Goal: Task Accomplishment & Management: Use online tool/utility

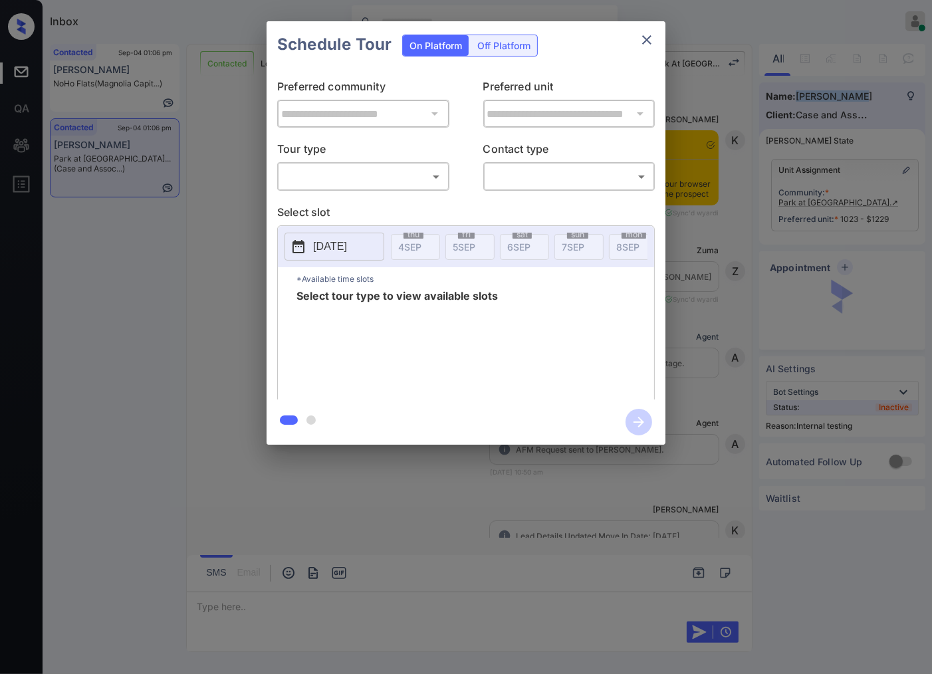
scroll to position [9295, 0]
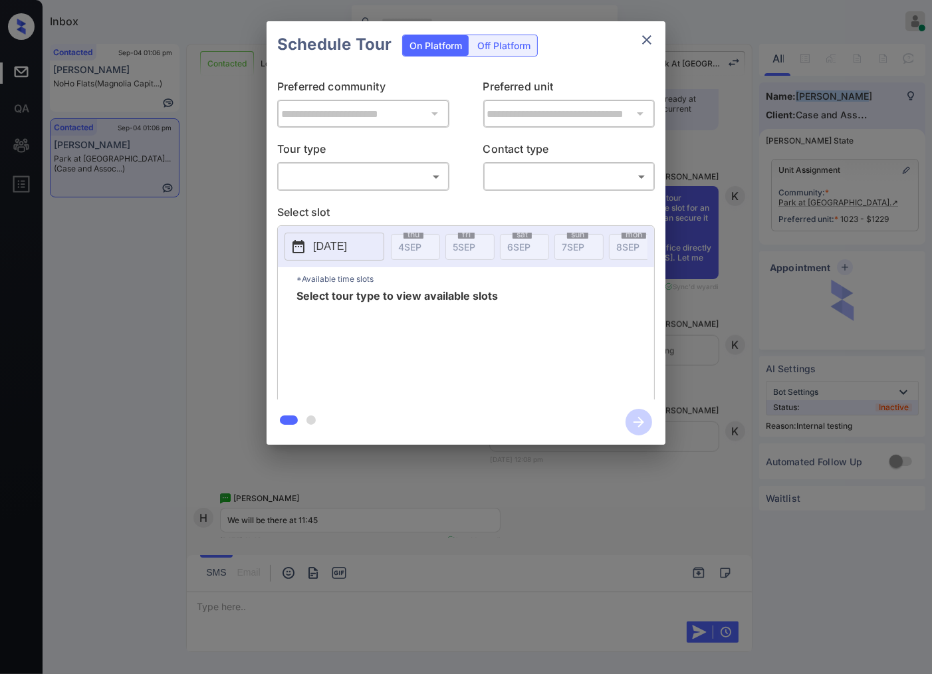
click at [430, 180] on body "Inbox [PERSON_NAME] Online Set yourself offline Set yourself on break Profile S…" at bounding box center [466, 337] width 932 height 674
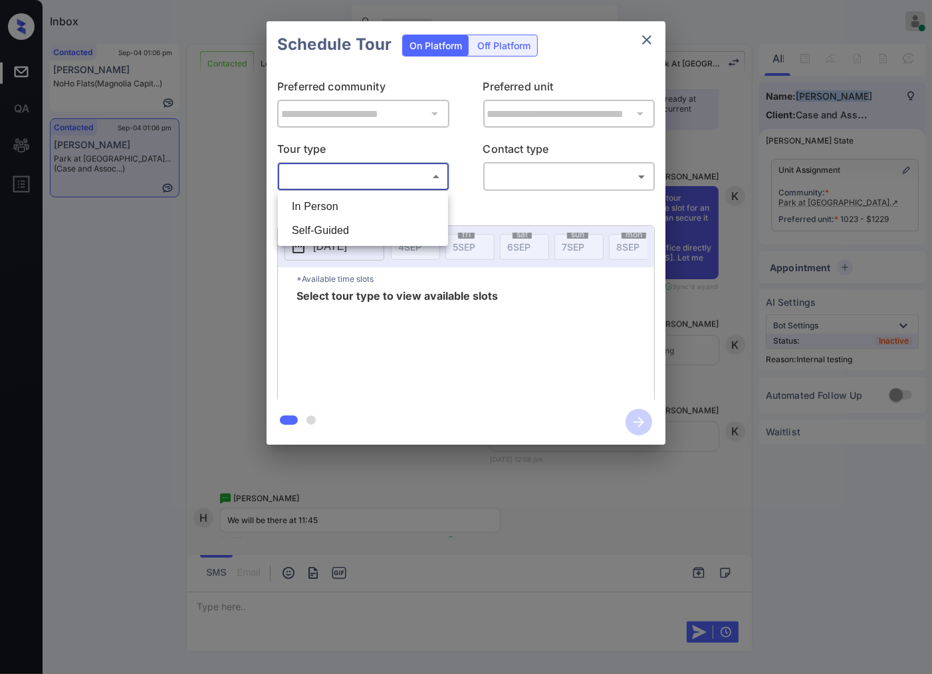
click at [422, 198] on li "In Person" at bounding box center [363, 207] width 164 height 24
type input "********"
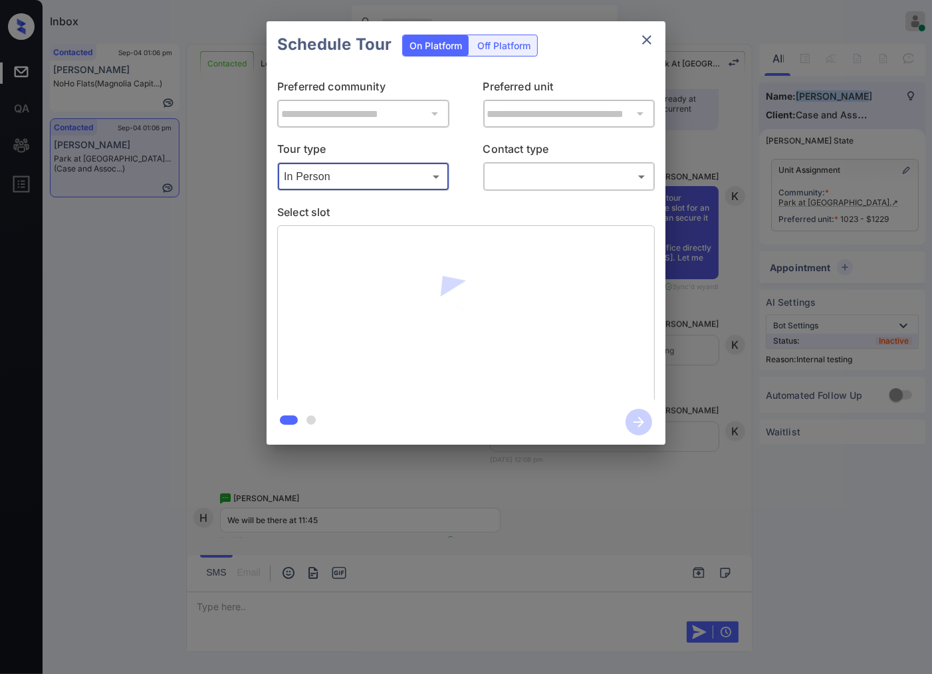
click at [540, 178] on body "Inbox Caroline Dacanay Online Set yourself offline Set yourself on break Profil…" at bounding box center [466, 337] width 932 height 674
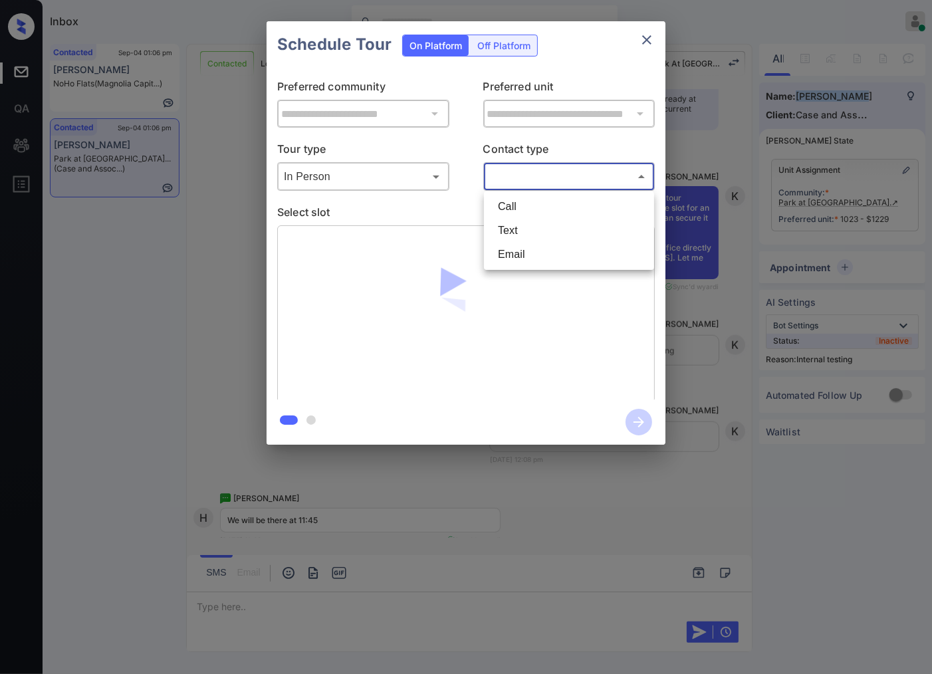
click at [527, 228] on li "Text" at bounding box center [570, 231] width 164 height 24
type input "****"
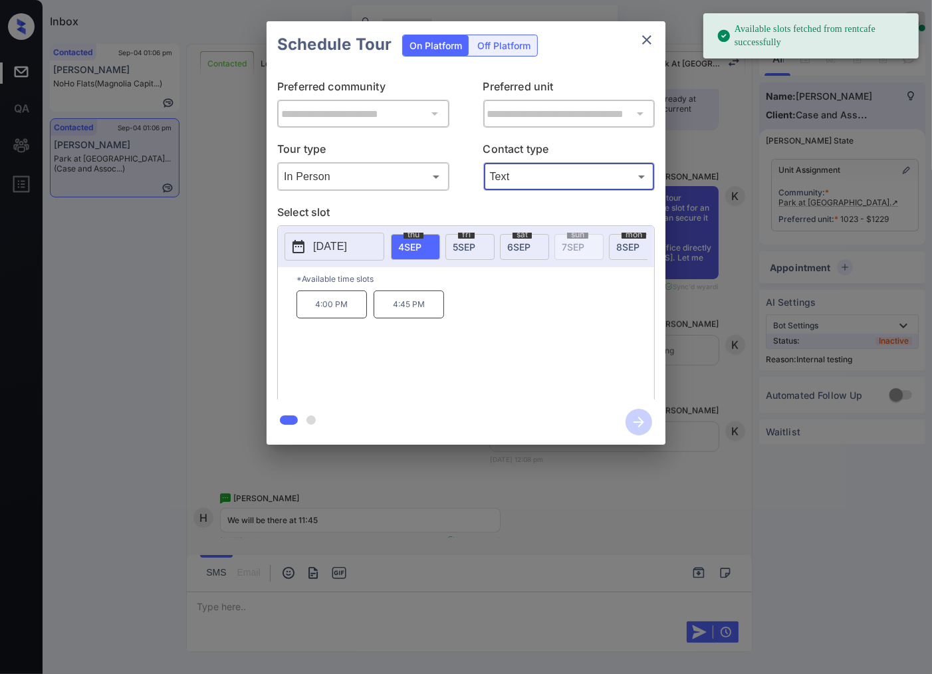
click at [464, 251] on span "5 SEP" at bounding box center [464, 246] width 23 height 11
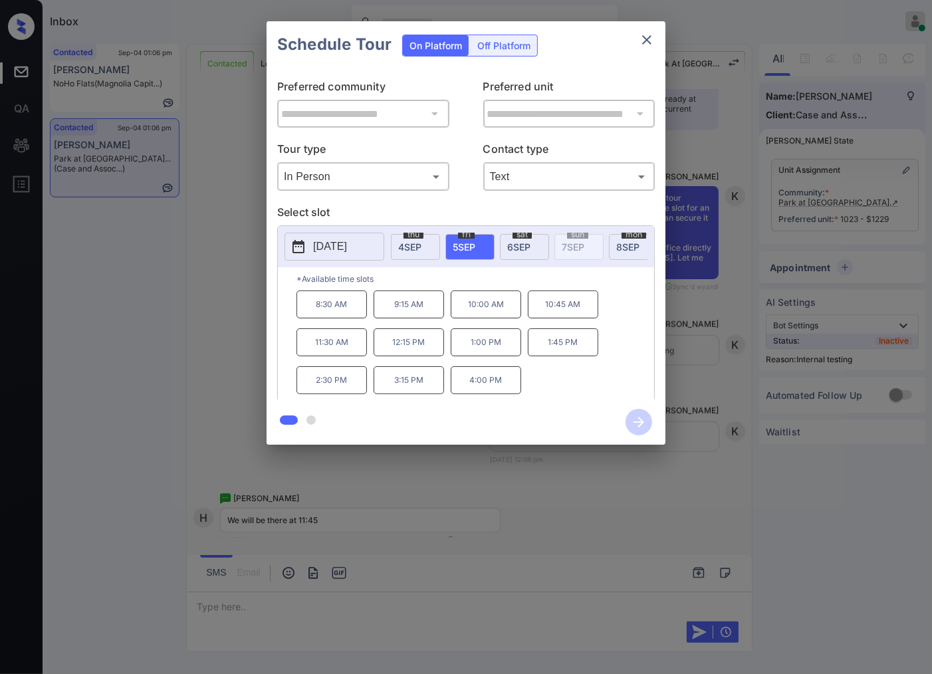
click at [567, 497] on div at bounding box center [466, 337] width 932 height 674
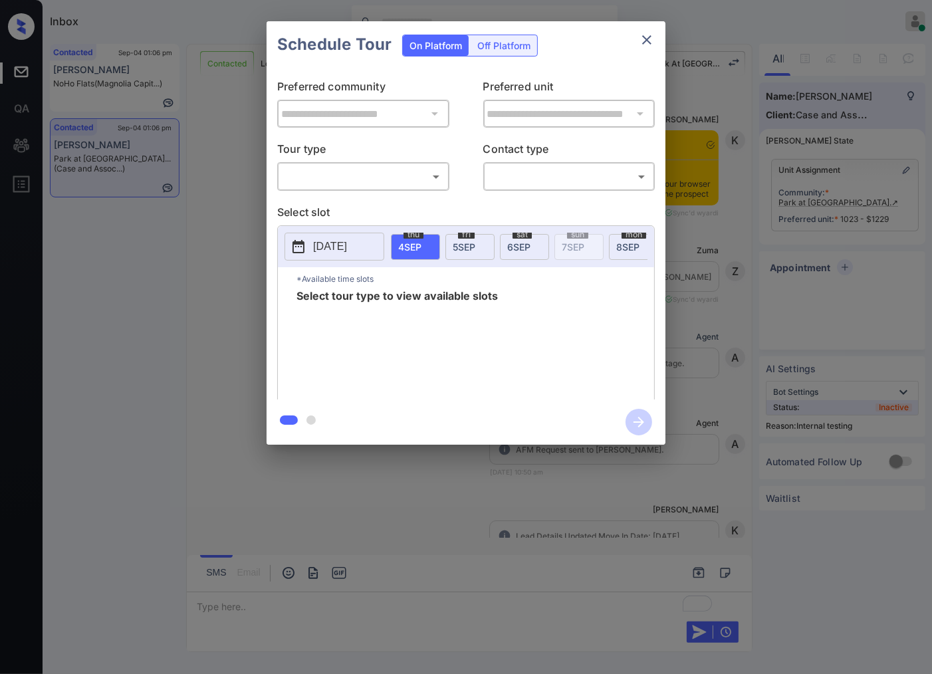
scroll to position [10182, 0]
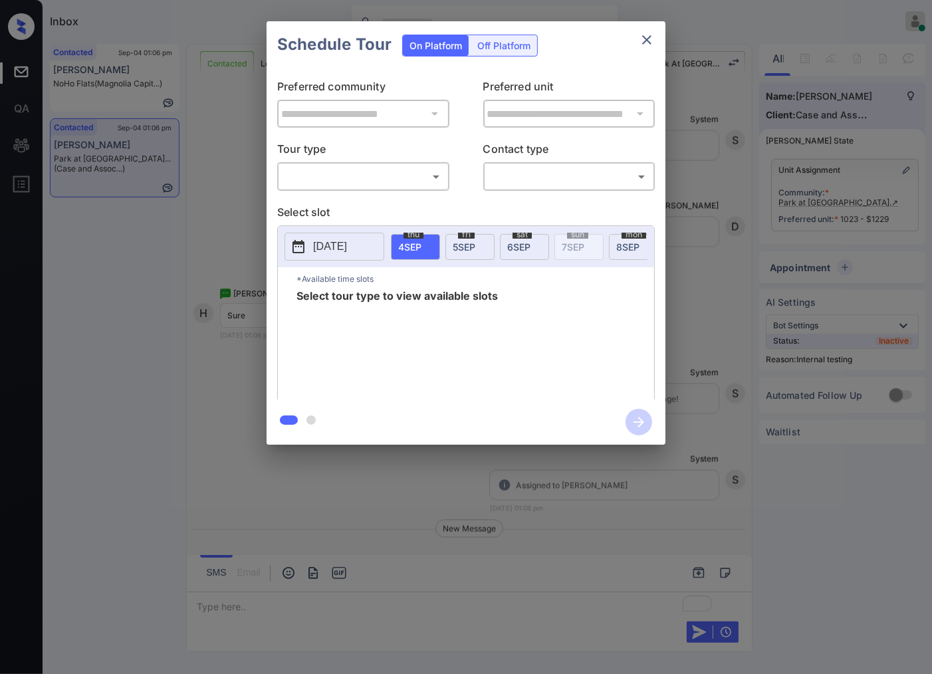
click at [404, 176] on body "Inbox Caroline Dacanay Online Set yourself offline Set yourself on break Profil…" at bounding box center [466, 337] width 932 height 674
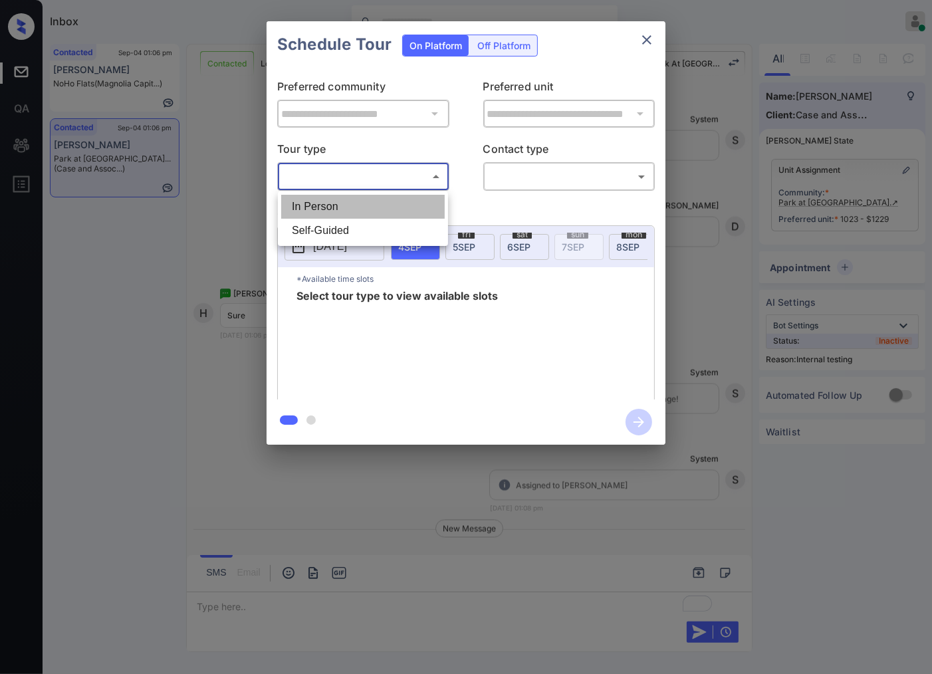
click at [394, 198] on li "In Person" at bounding box center [363, 207] width 164 height 24
type input "********"
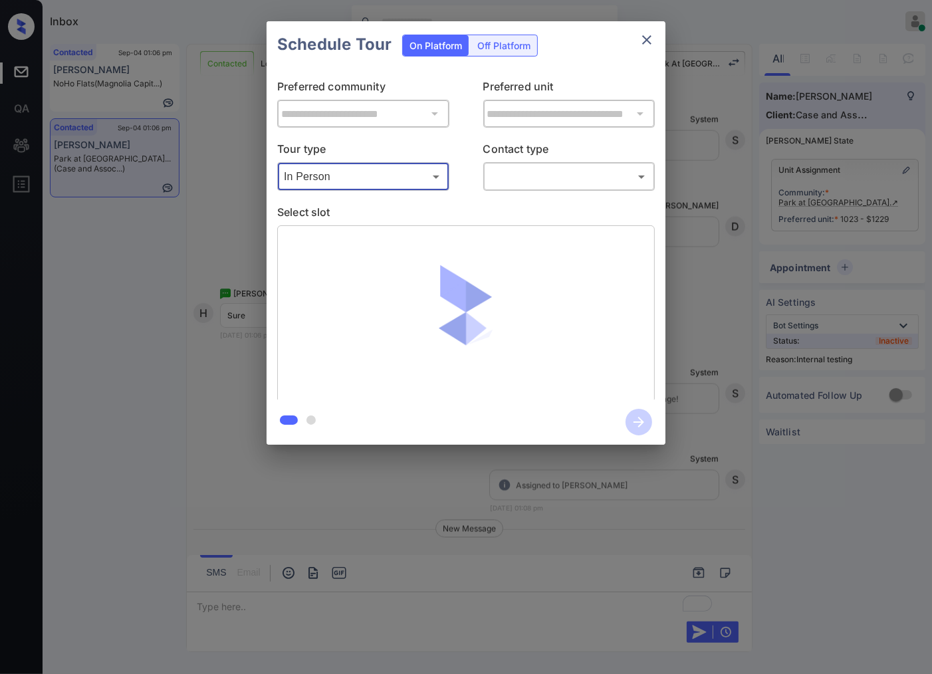
click at [507, 182] on body "Inbox [PERSON_NAME] Online Set yourself offline Set yourself on break Profile S…" at bounding box center [466, 337] width 932 height 674
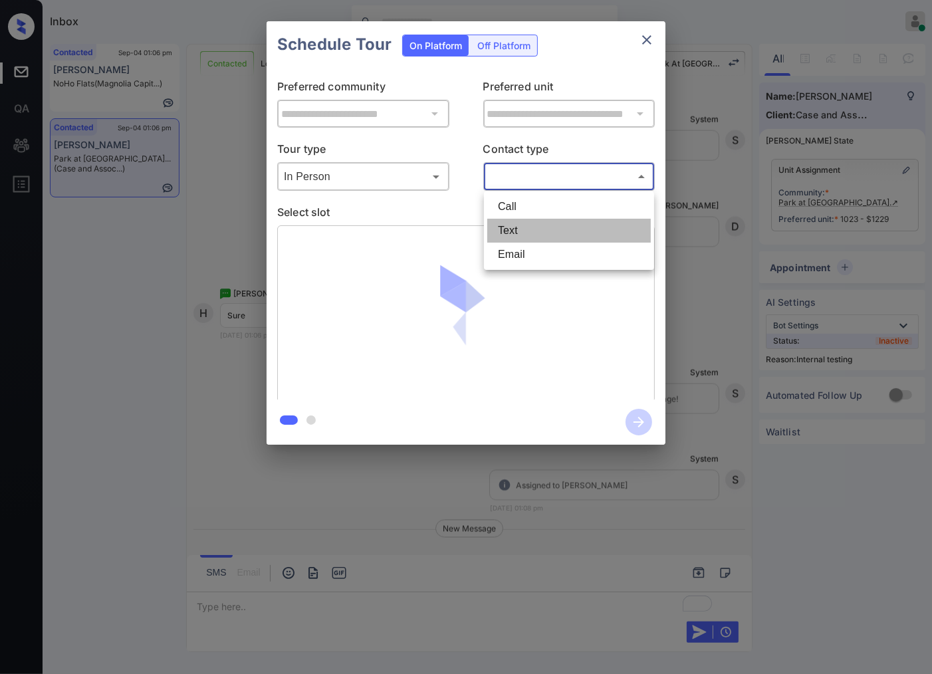
click at [520, 221] on li "Text" at bounding box center [570, 231] width 164 height 24
type input "****"
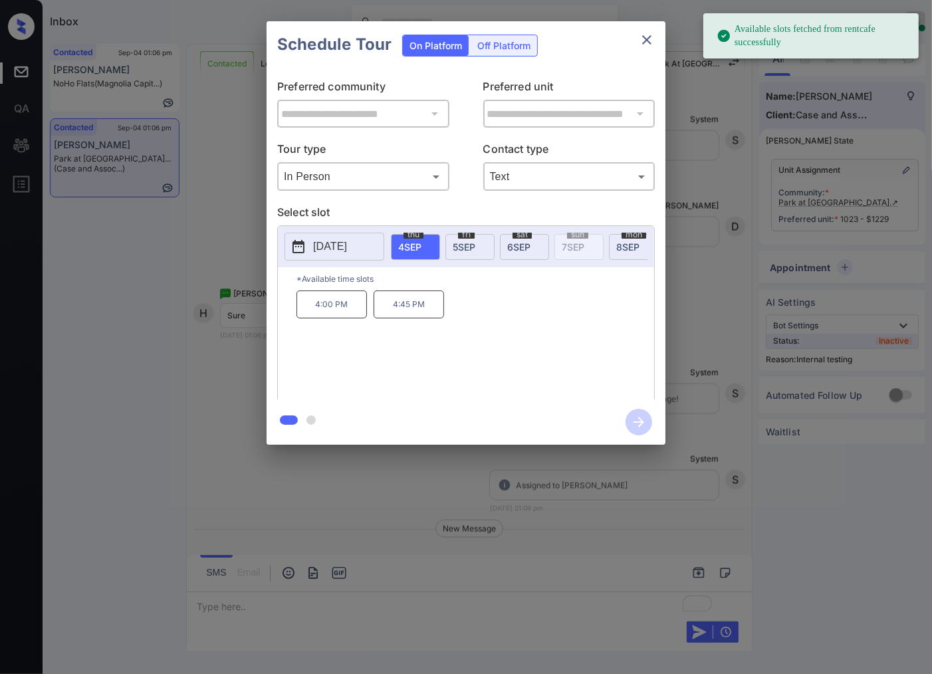
click at [347, 247] on p "[DATE]" at bounding box center [330, 247] width 34 height 16
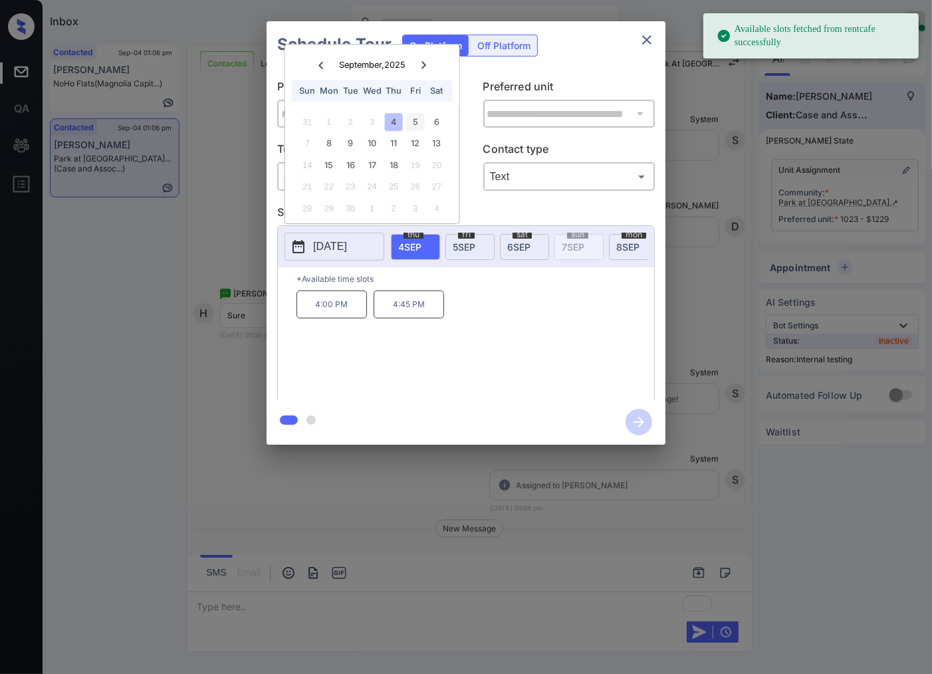
click at [408, 117] on div "5" at bounding box center [415, 122] width 18 height 18
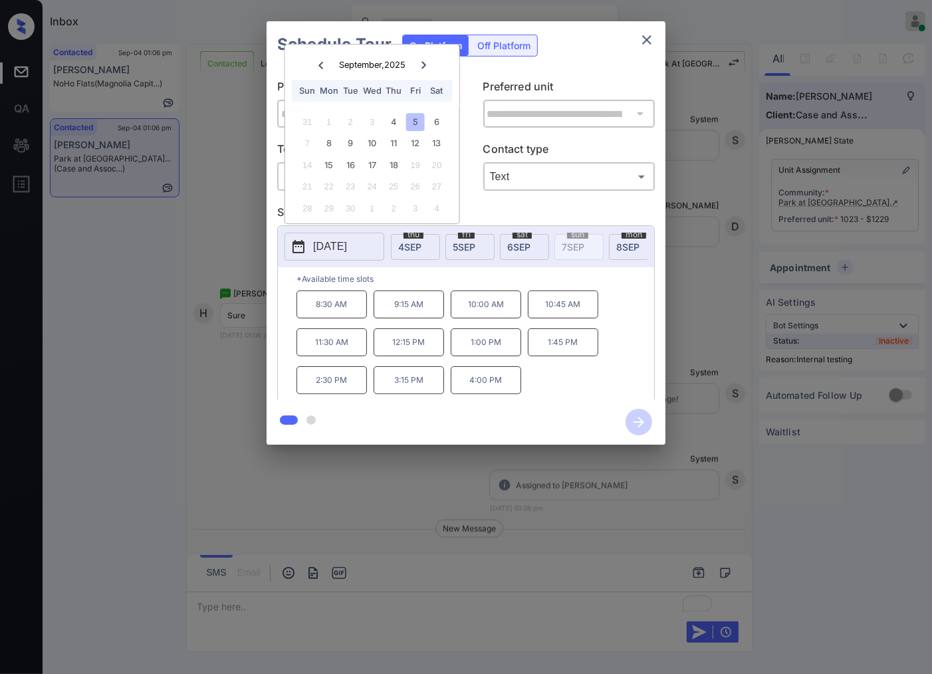
click at [350, 353] on p "11:30 AM" at bounding box center [332, 343] width 70 height 28
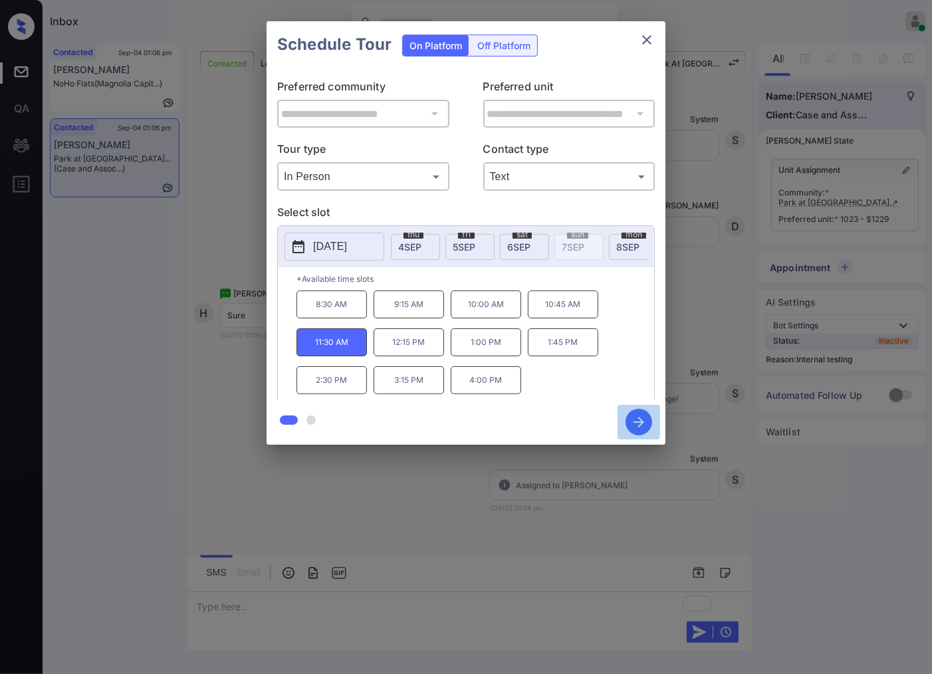
click at [646, 416] on icon "button" at bounding box center [639, 422] width 27 height 27
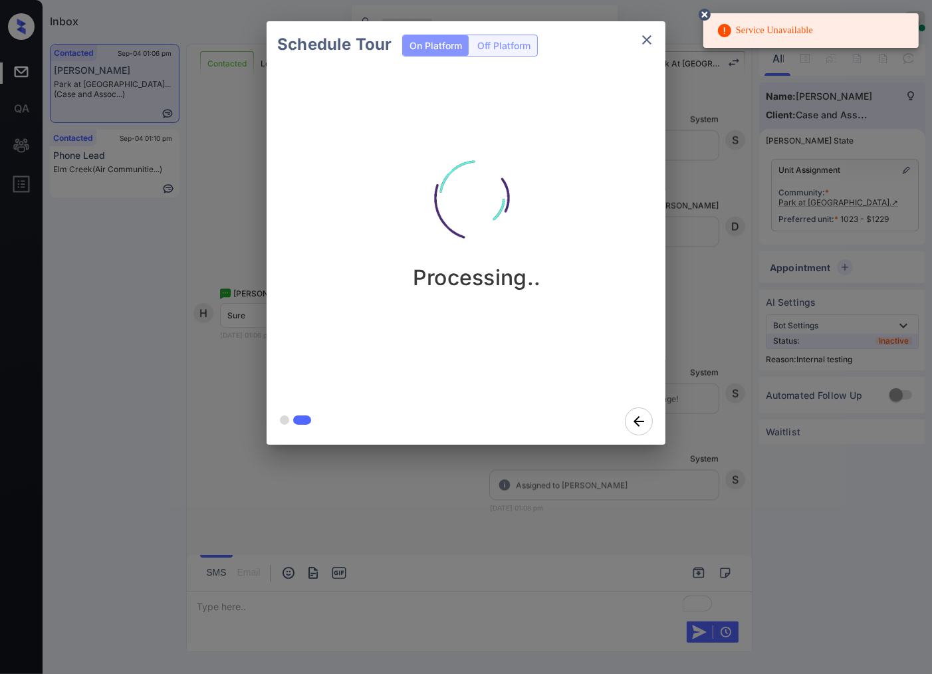
click at [749, 54] on div "Schedule Tour On Platform Off Platform Processing.." at bounding box center [466, 233] width 932 height 466
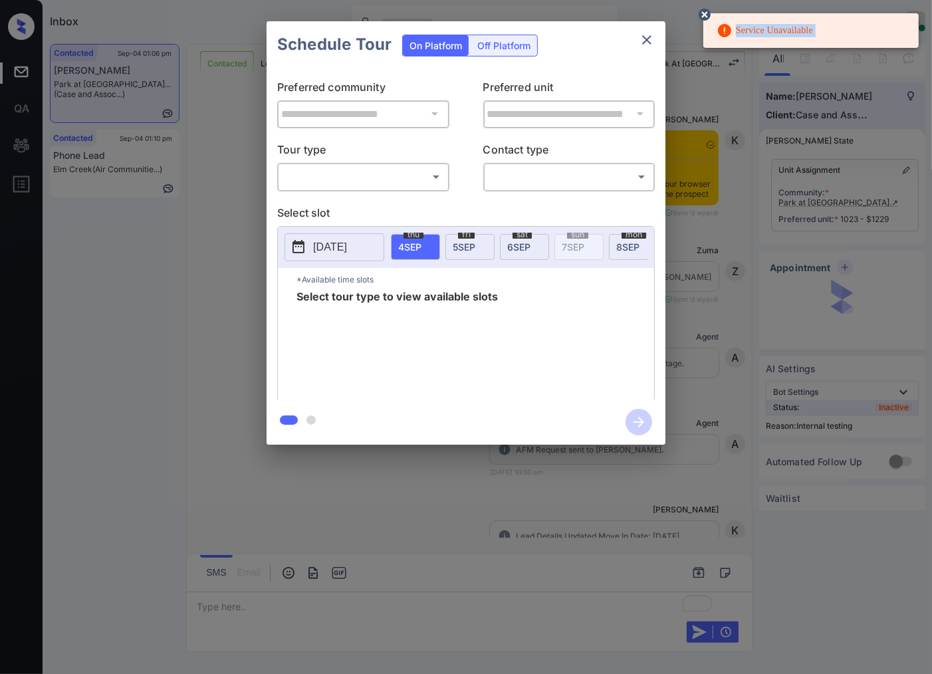
scroll to position [10182, 0]
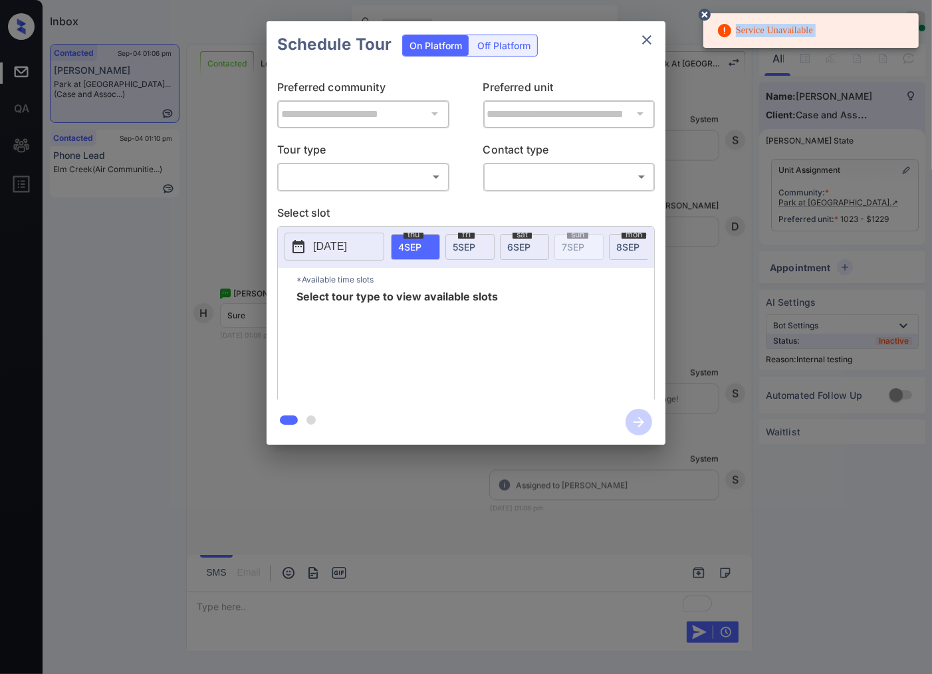
click at [395, 187] on body "Service Unavailable Inbox Caroline Dacanay Online Set yourself offline Set your…" at bounding box center [466, 337] width 932 height 674
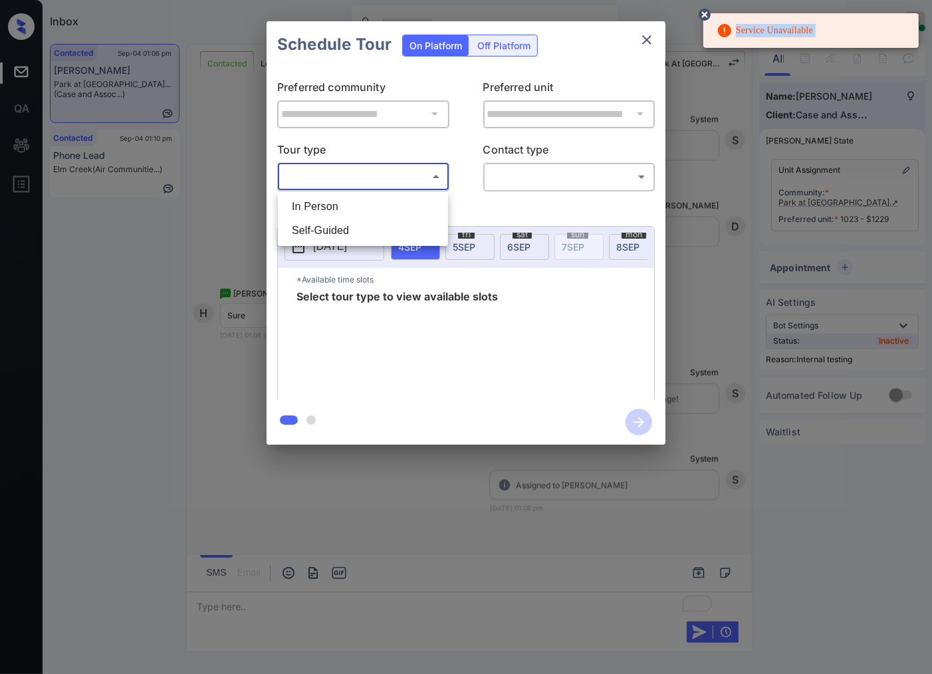
click at [402, 197] on li "In Person" at bounding box center [363, 207] width 164 height 24
type input "********"
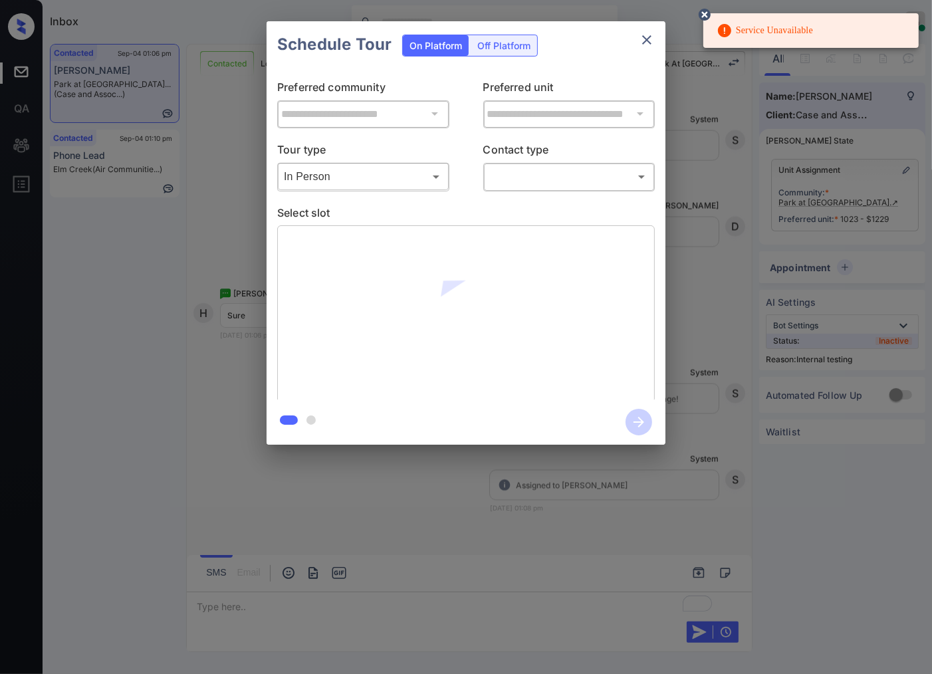
click at [509, 188] on div "​ ​" at bounding box center [570, 176] width 172 height 29
click at [534, 180] on body "Service Unavailable Inbox Caroline Dacanay Online Set yourself offline Set your…" at bounding box center [466, 337] width 932 height 674
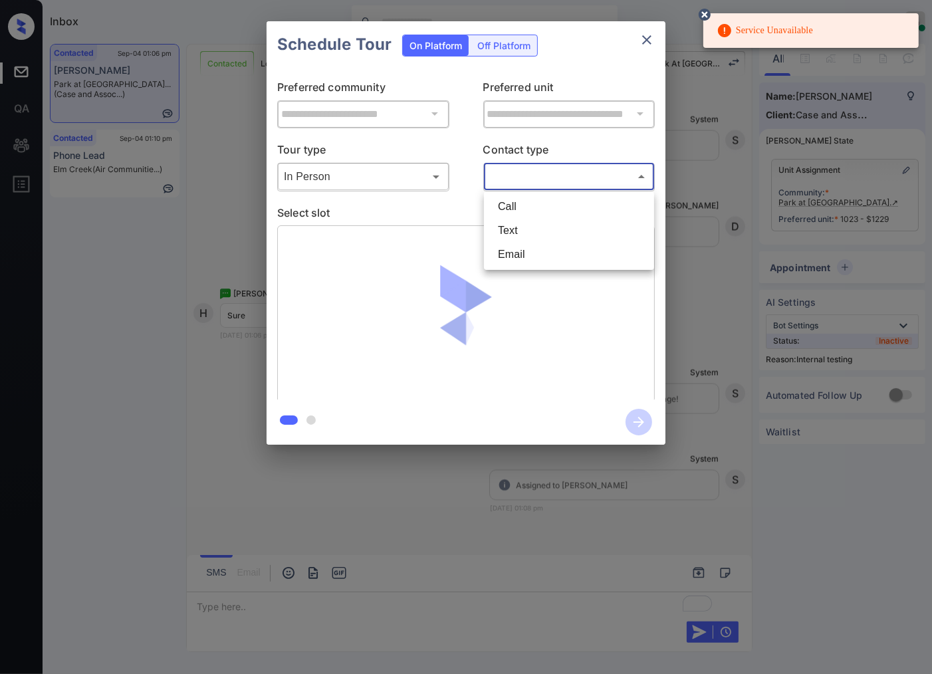
click at [547, 227] on li "Text" at bounding box center [570, 231] width 164 height 24
type input "****"
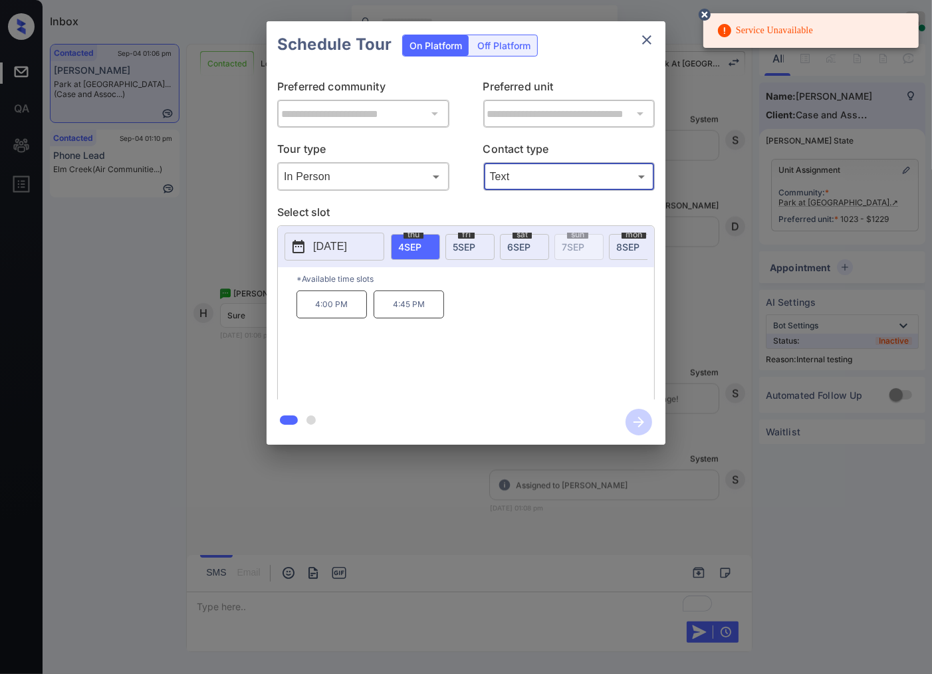
drag, startPoint x: 461, startPoint y: 248, endPoint x: 444, endPoint y: 267, distance: 25.4
click at [460, 248] on span "[DATE]" at bounding box center [464, 246] width 23 height 11
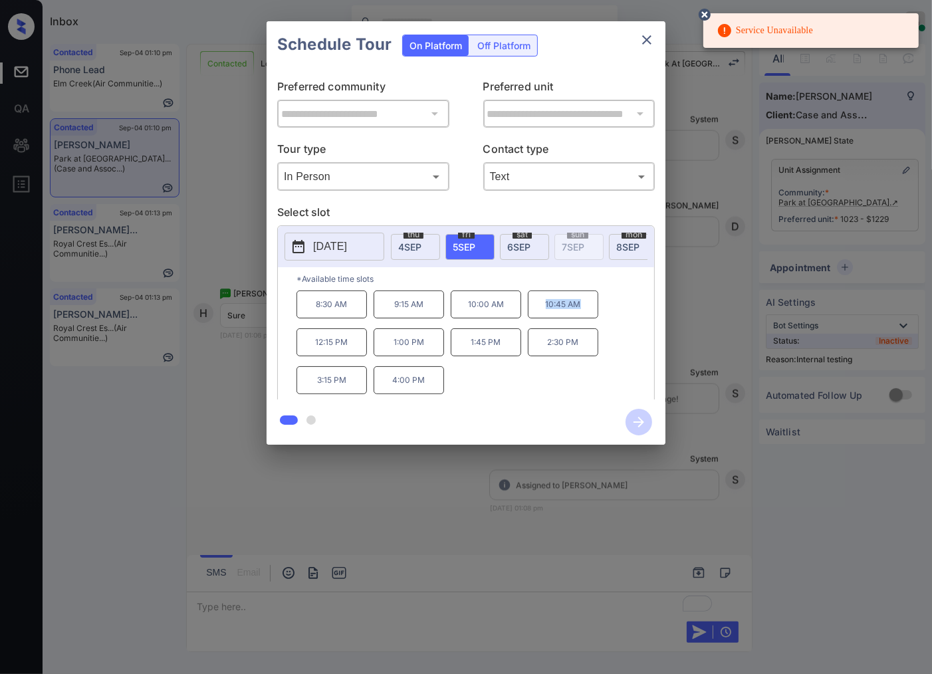
drag, startPoint x: 541, startPoint y: 316, endPoint x: 590, endPoint y: 316, distance: 49.2
click at [590, 316] on p "10:45 AM" at bounding box center [563, 305] width 70 height 28
copy p "10:45 AM"
drag, startPoint x: 354, startPoint y: 358, endPoint x: 297, endPoint y: 354, distance: 57.3
click at [297, 354] on p "12:15 PM" at bounding box center [332, 343] width 70 height 28
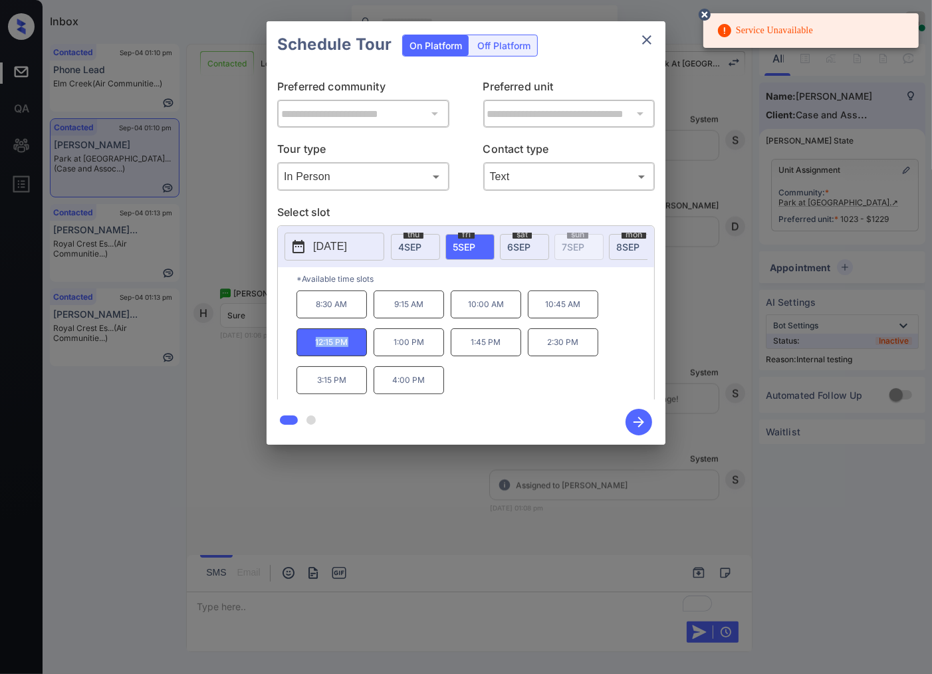
copy p "12:15 PM"
click at [288, 503] on div at bounding box center [466, 337] width 932 height 674
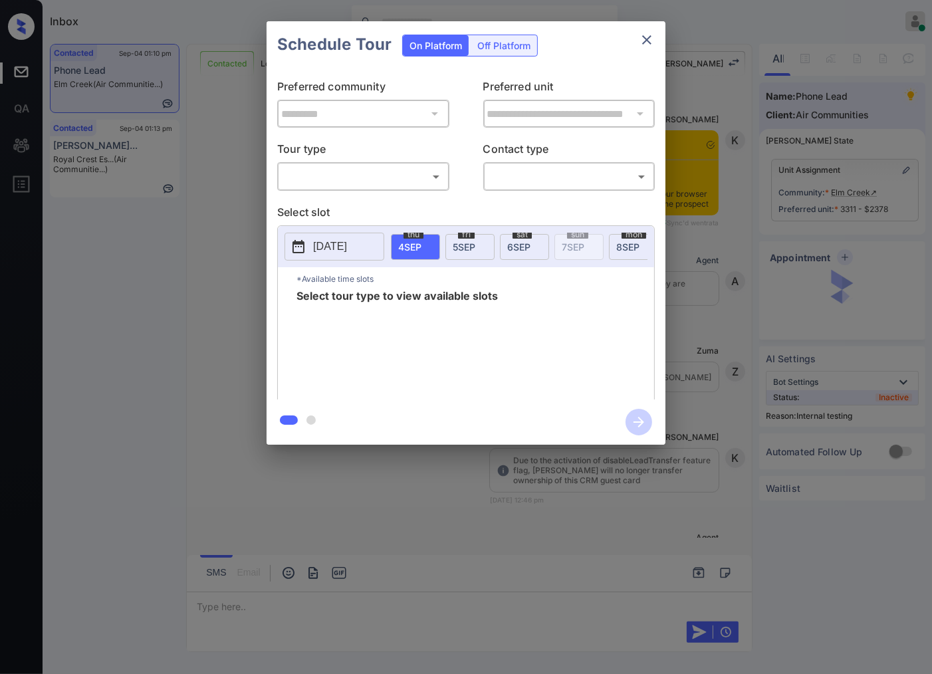
scroll to position [641, 0]
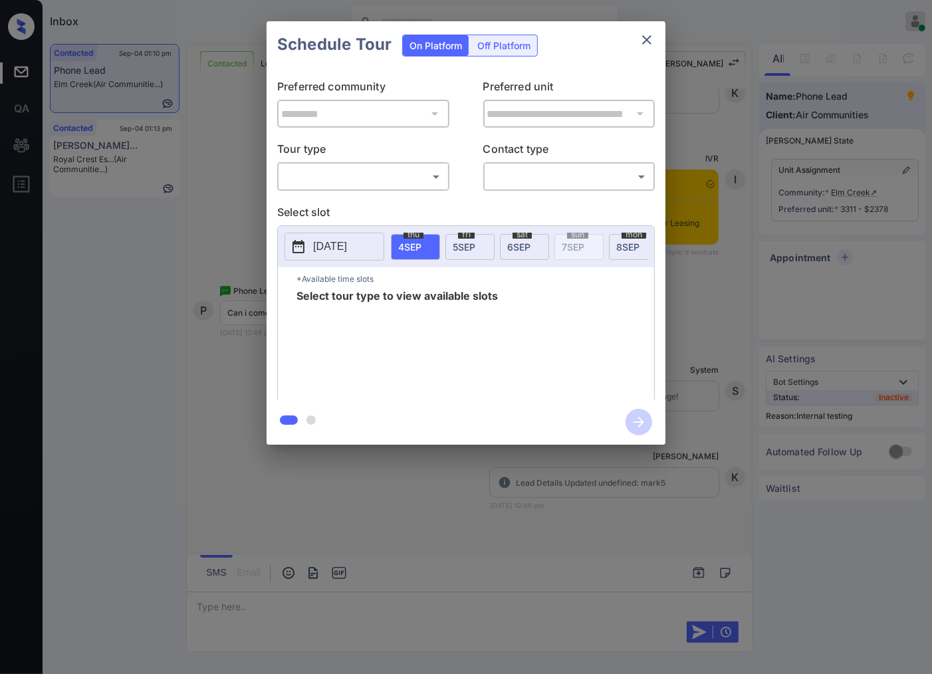
click at [336, 174] on body "Inbox Caroline Dacanay Online Set yourself offline Set yourself on break Profil…" at bounding box center [466, 337] width 932 height 674
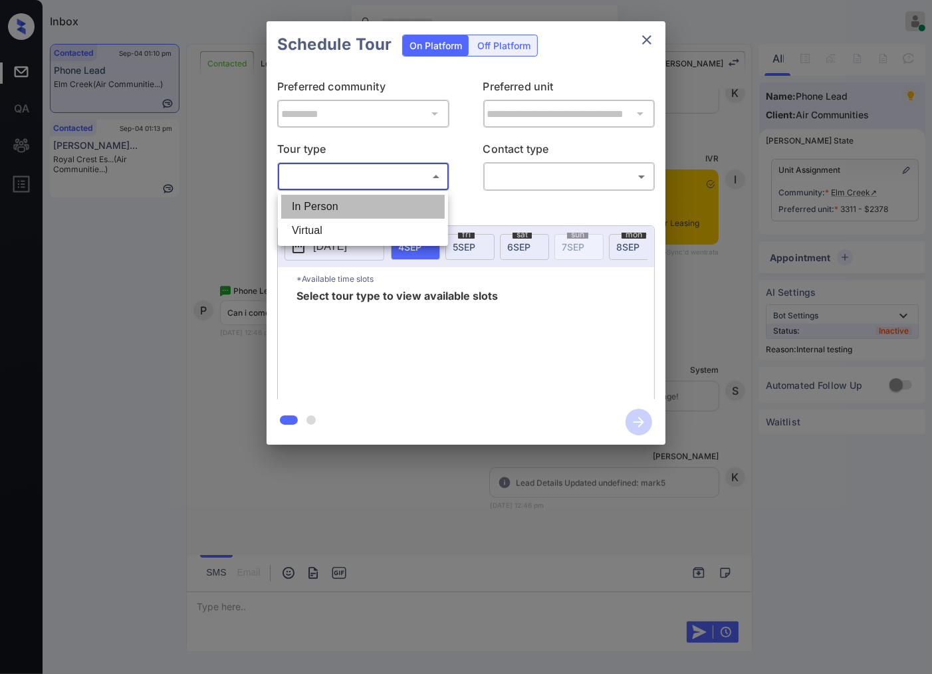
click at [357, 205] on li "In Person" at bounding box center [363, 207] width 164 height 24
type input "********"
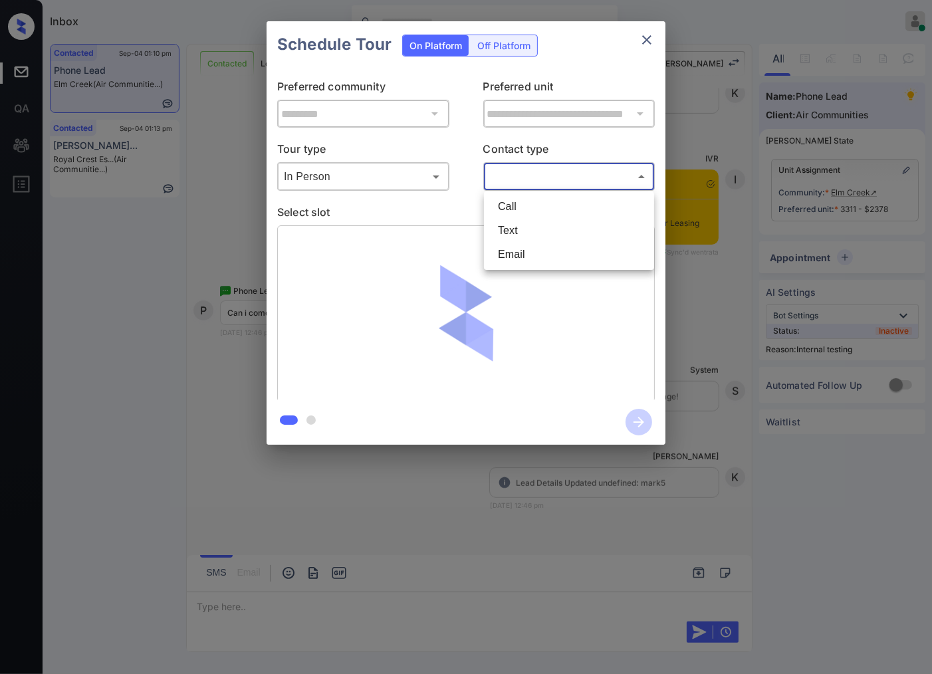
click at [532, 184] on body "Inbox Caroline Dacanay Online Set yourself offline Set yourself on break Profil…" at bounding box center [466, 337] width 932 height 674
click at [524, 234] on li "Text" at bounding box center [570, 231] width 164 height 24
type input "****"
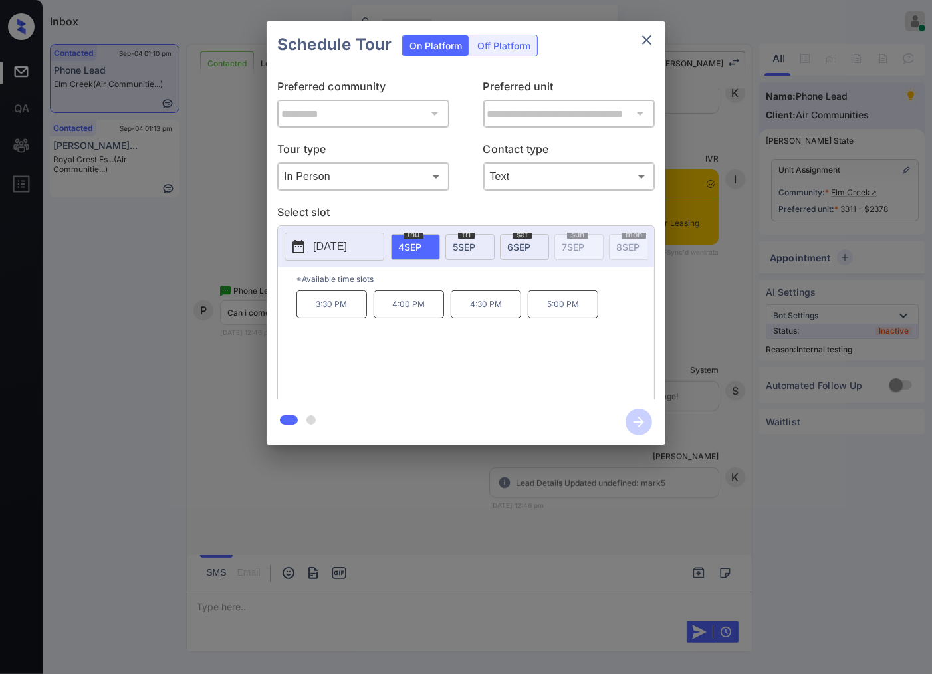
click at [347, 241] on p "[DATE]" at bounding box center [330, 247] width 34 height 16
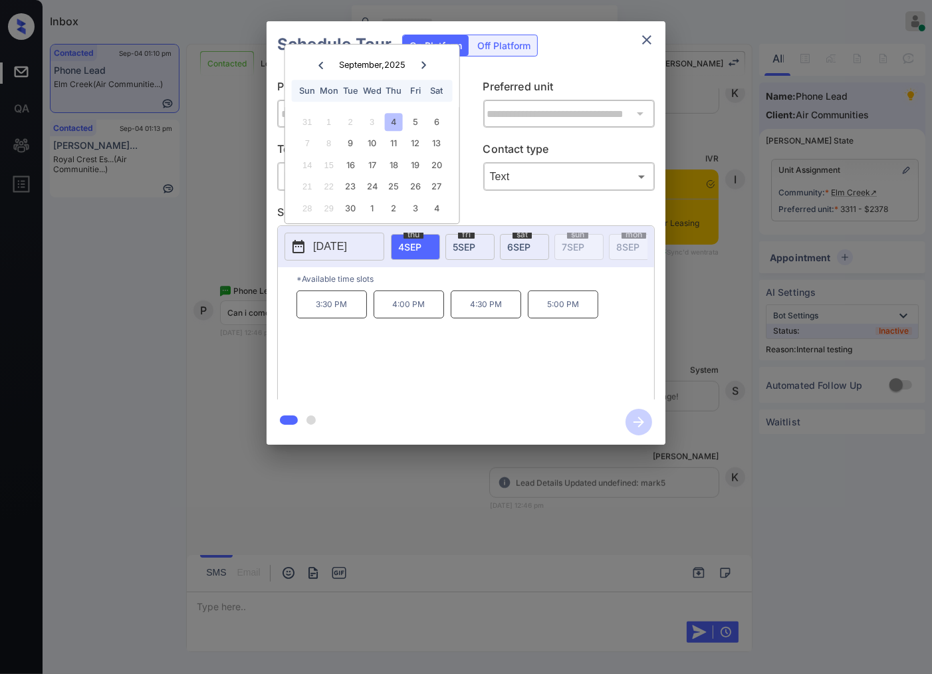
click at [391, 120] on div "4" at bounding box center [394, 122] width 18 height 18
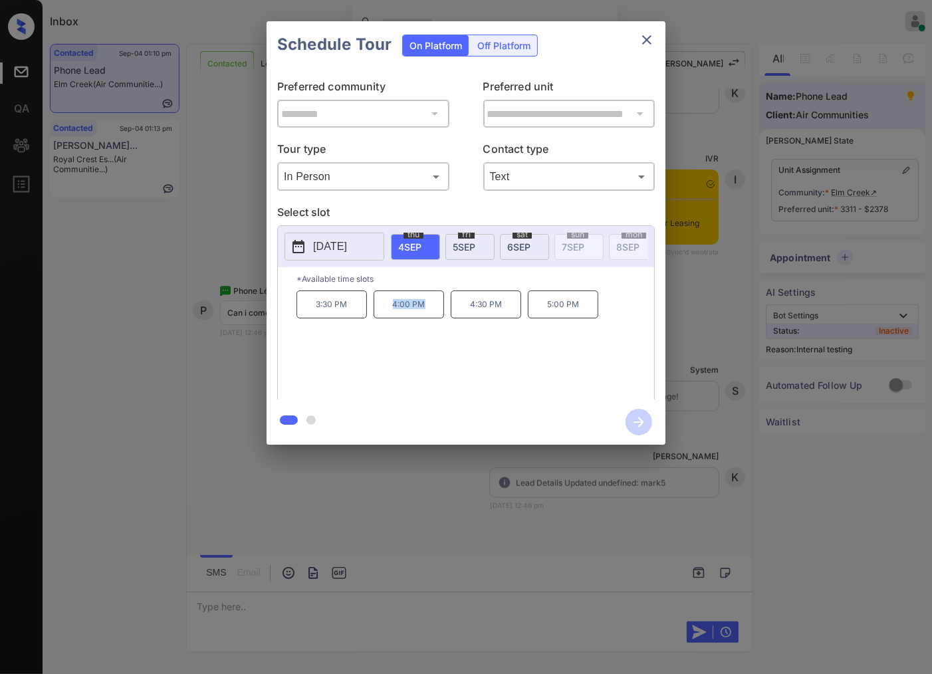
drag, startPoint x: 422, startPoint y: 313, endPoint x: 345, endPoint y: 326, distance: 78.2
click at [391, 310] on p "4:00 PM" at bounding box center [409, 305] width 70 height 28
copy p "4:00 PM"
drag, startPoint x: 508, startPoint y: 321, endPoint x: 453, endPoint y: 321, distance: 55.2
click at [453, 319] on p "4:30 PM" at bounding box center [486, 305] width 70 height 28
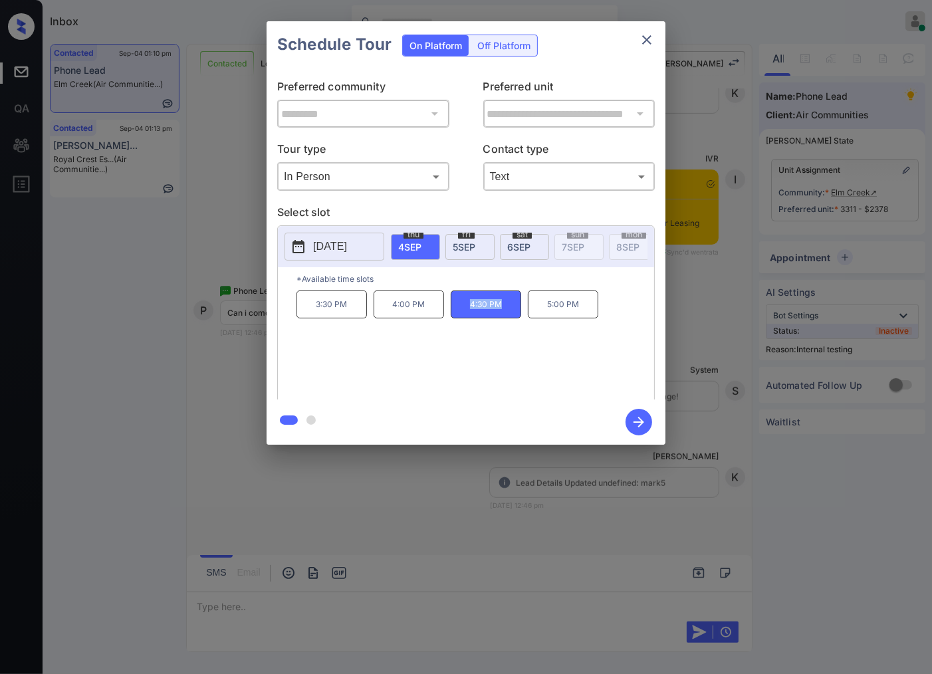
copy p "4:30 PM"
drag, startPoint x: 593, startPoint y: 313, endPoint x: 547, endPoint y: 317, distance: 45.4
click at [547, 317] on p "5:00 PM" at bounding box center [563, 305] width 70 height 28
copy p "5:00 PM"
click at [360, 512] on div at bounding box center [466, 337] width 932 height 674
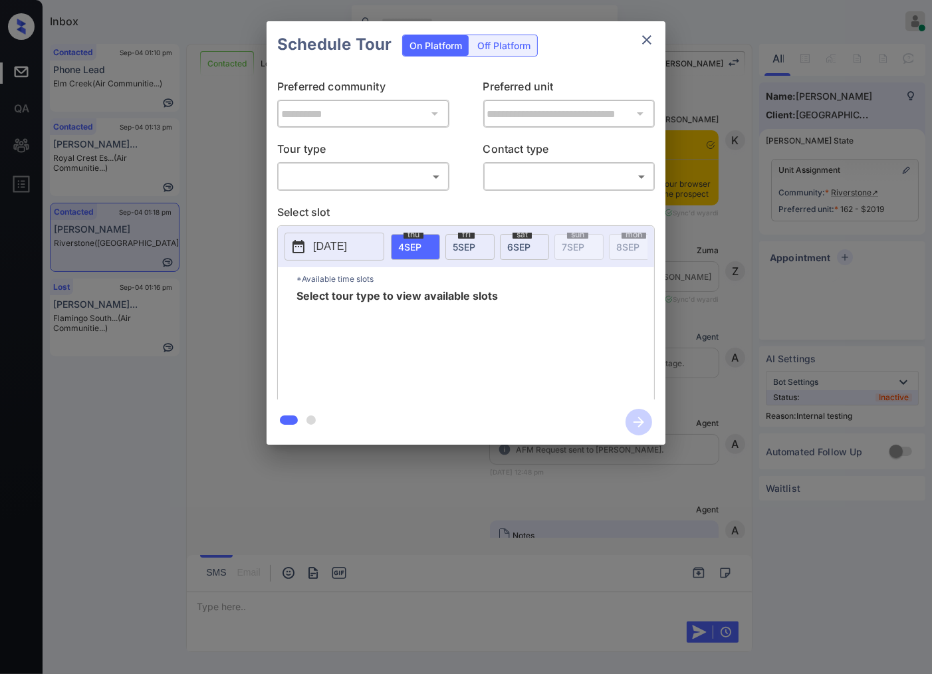
scroll to position [3336, 0]
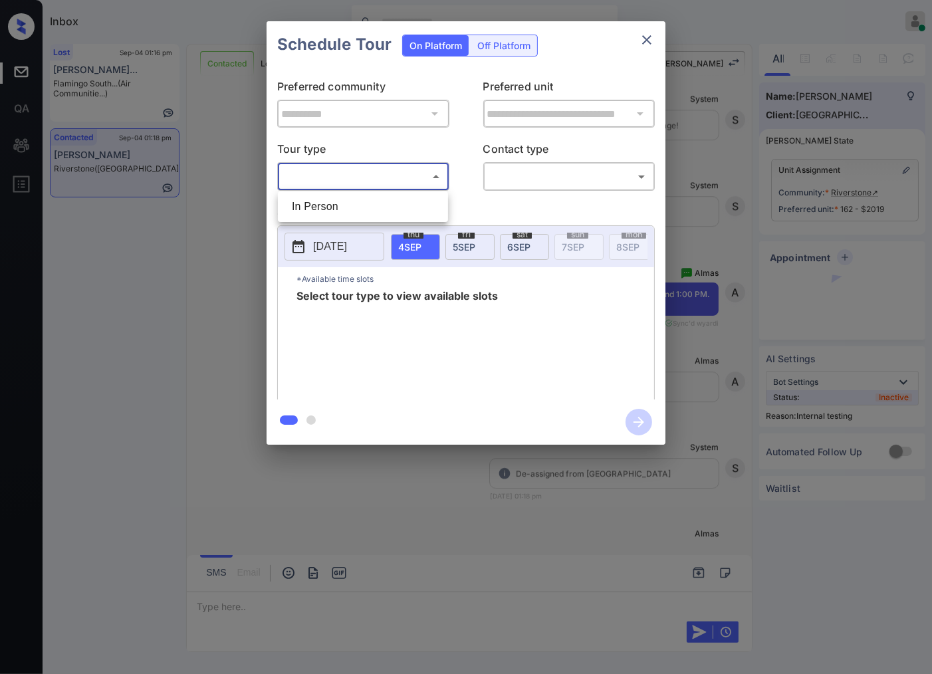
click at [390, 166] on body "Inbox [PERSON_NAME] Online Set yourself offline Set yourself on break Profile S…" at bounding box center [466, 337] width 932 height 674
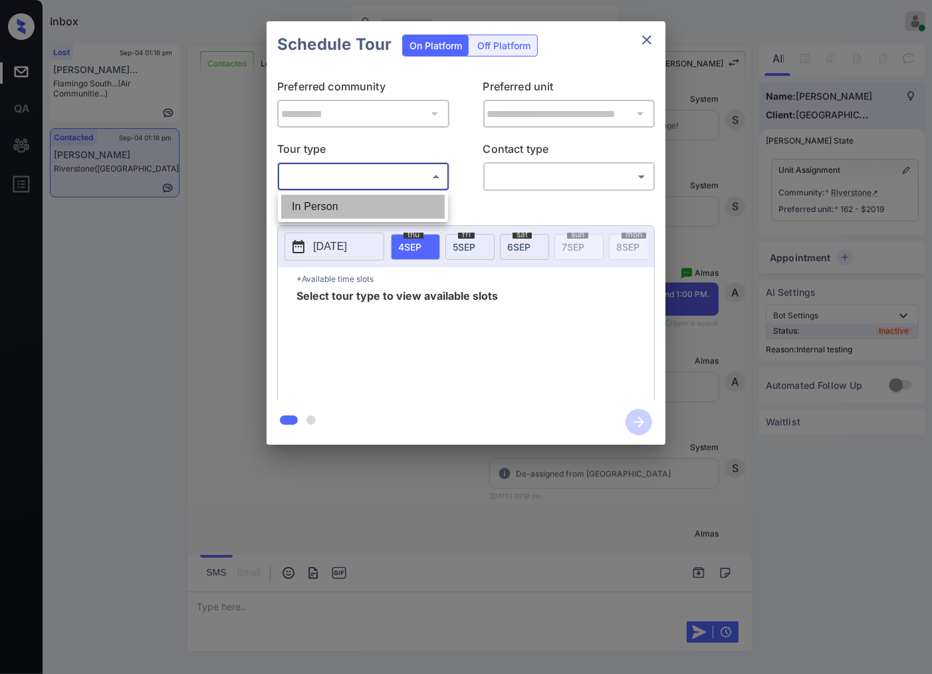
click at [390, 201] on li "In Person" at bounding box center [363, 207] width 164 height 24
type input "********"
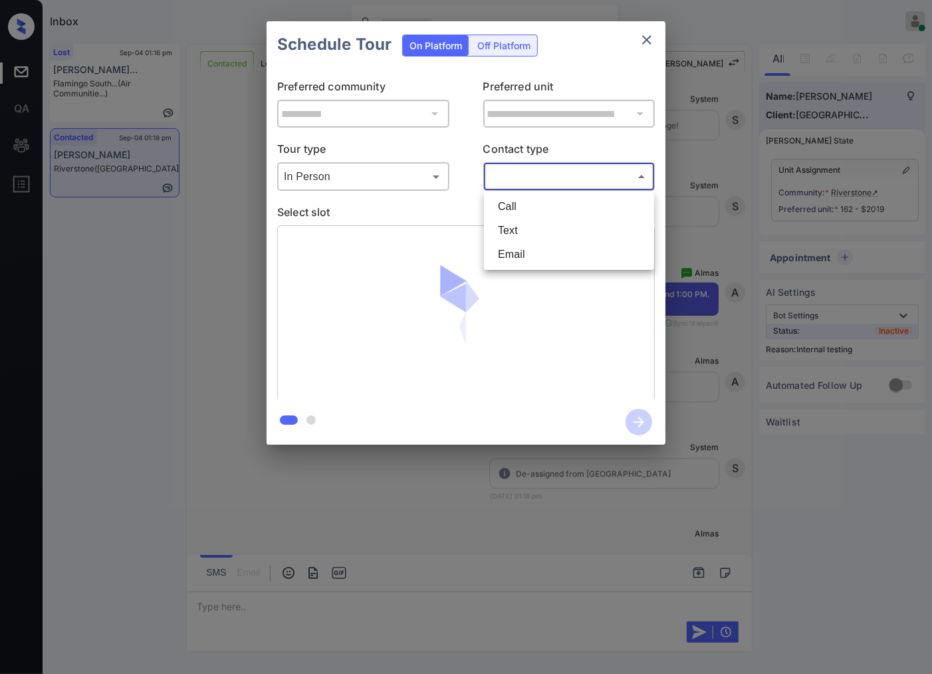
click at [521, 178] on body "Inbox [PERSON_NAME] Online Set yourself offline Set yourself on break Profile S…" at bounding box center [466, 337] width 932 height 674
click at [516, 231] on li "Text" at bounding box center [570, 231] width 164 height 24
type input "****"
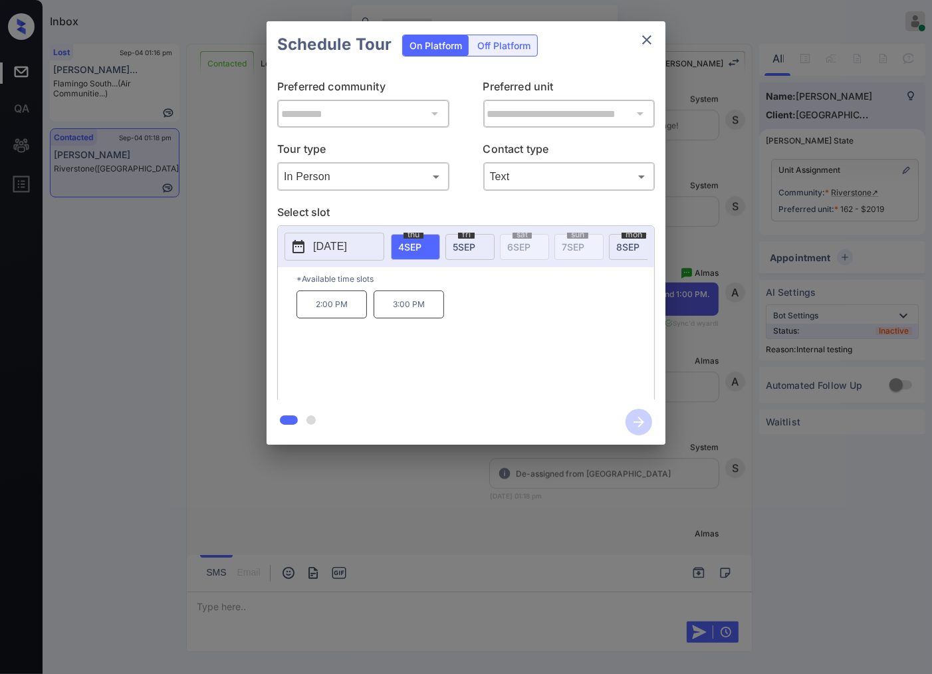
click at [456, 250] on span "5 SEP" at bounding box center [464, 246] width 23 height 11
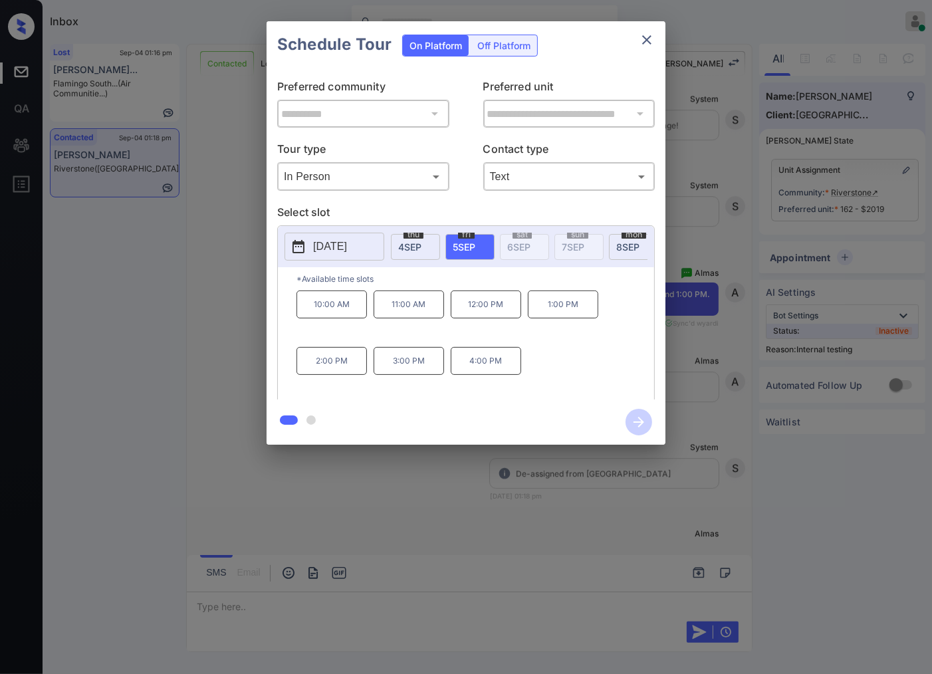
click at [341, 510] on div at bounding box center [466, 337] width 932 height 674
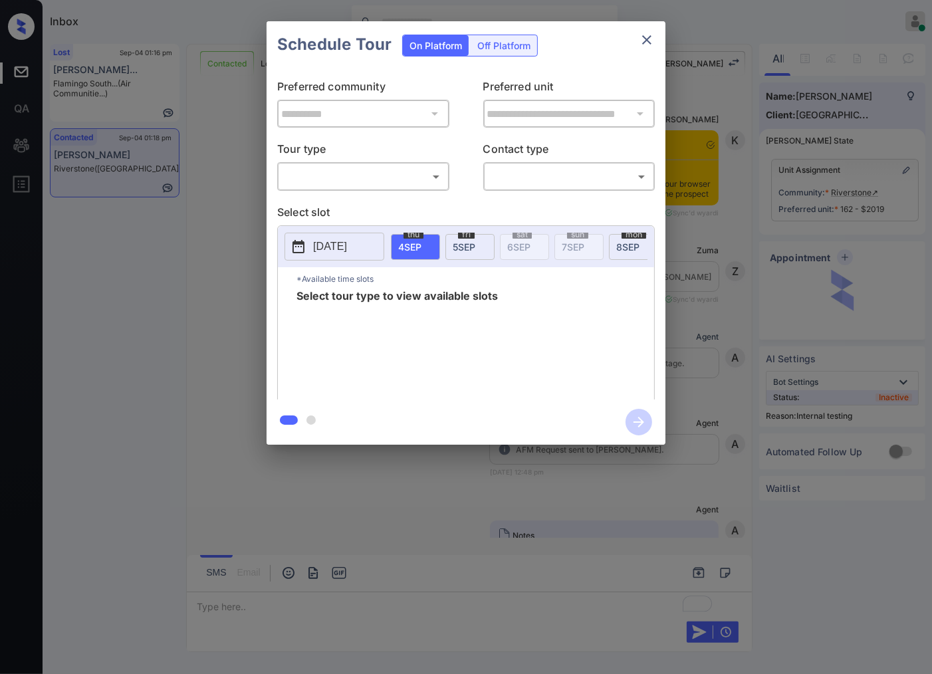
scroll to position [3336, 0]
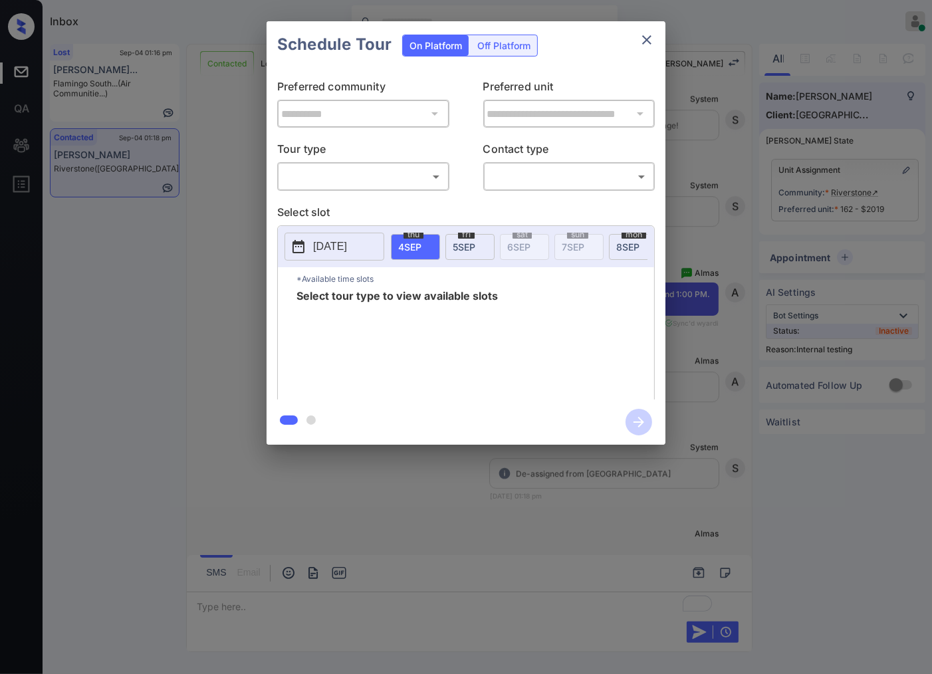
click at [418, 174] on body "Inbox [PERSON_NAME] Online Set yourself offline Set yourself on break Profile S…" at bounding box center [466, 337] width 932 height 674
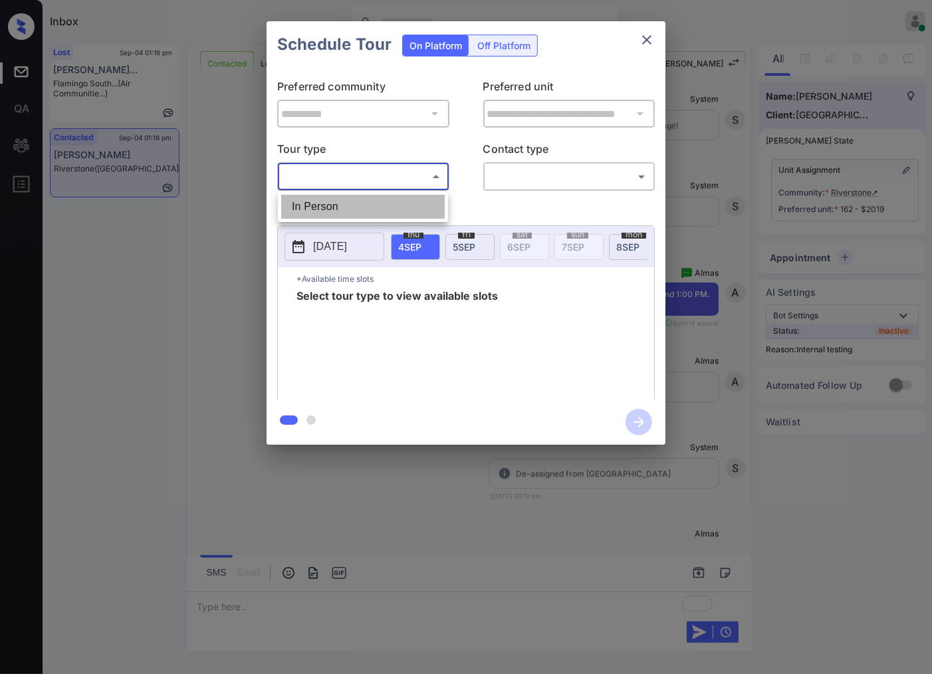
click at [406, 200] on li "In Person" at bounding box center [363, 207] width 164 height 24
type input "********"
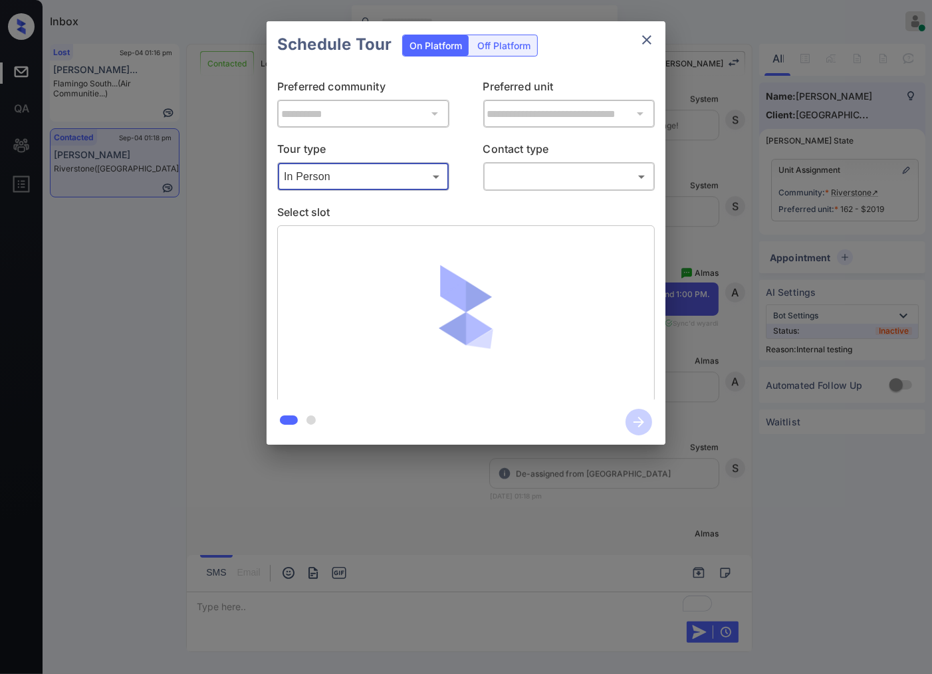
click at [545, 174] on body "Inbox [PERSON_NAME] Online Set yourself offline Set yourself on break Profile S…" at bounding box center [466, 337] width 932 height 674
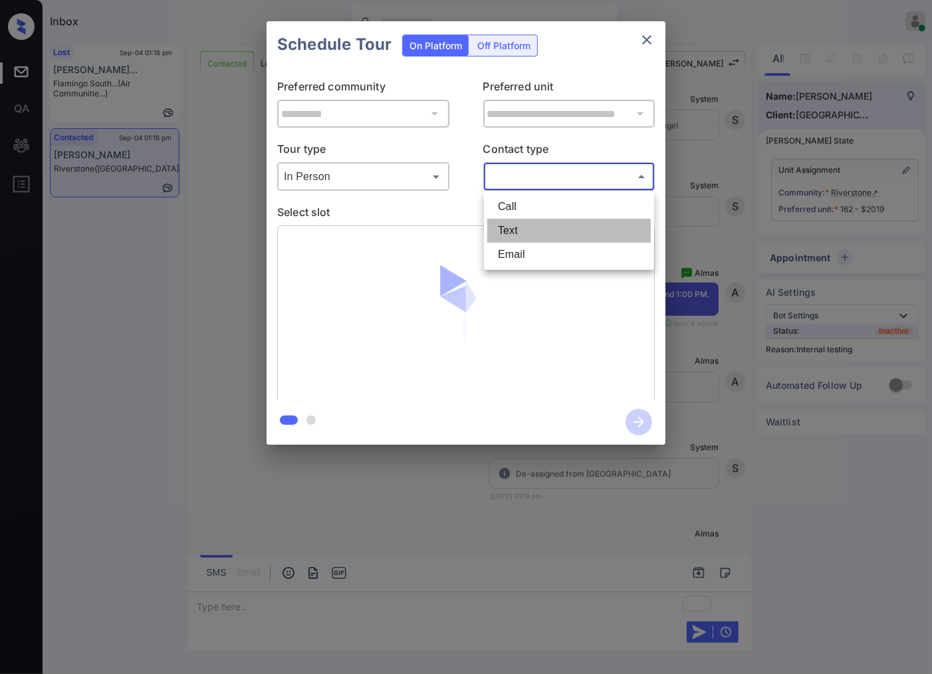
click at [541, 219] on li "Text" at bounding box center [570, 231] width 164 height 24
type input "****"
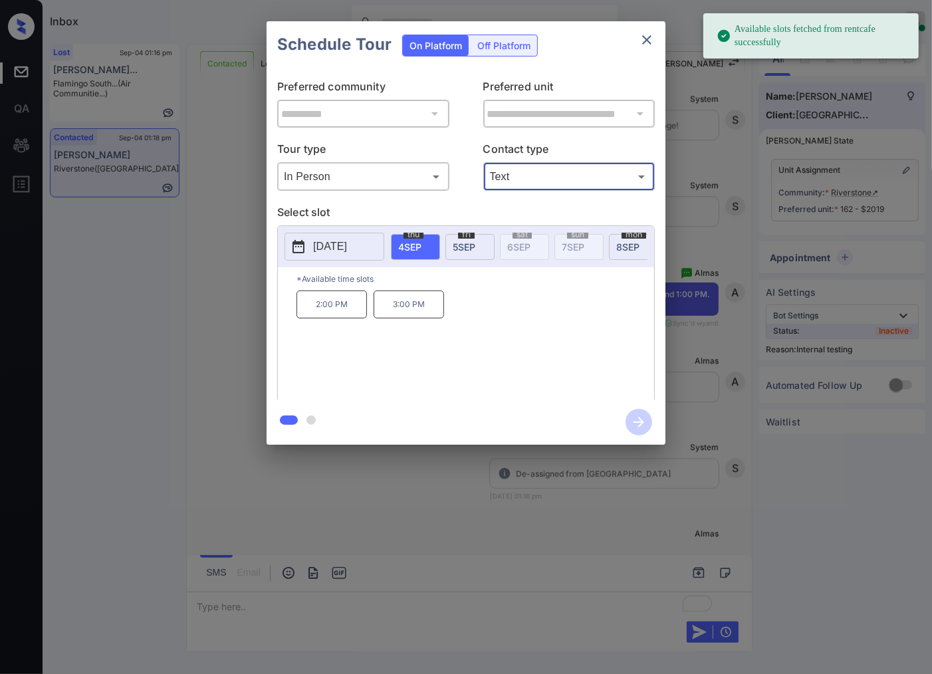
click at [469, 257] on div "[DATE]" at bounding box center [470, 247] width 49 height 26
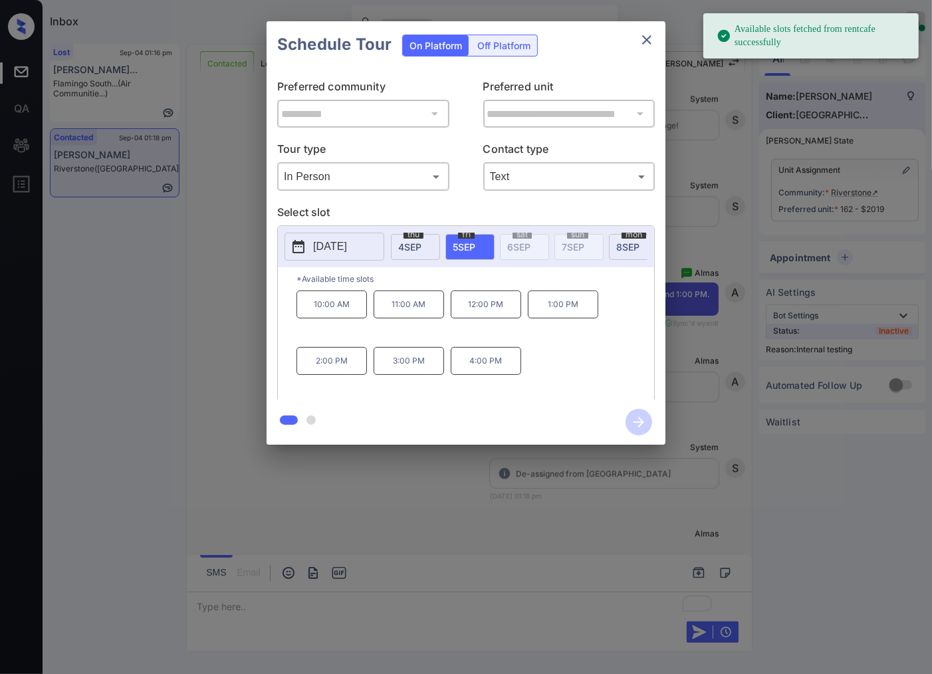
click at [581, 317] on p "1:00 PM" at bounding box center [563, 305] width 70 height 28
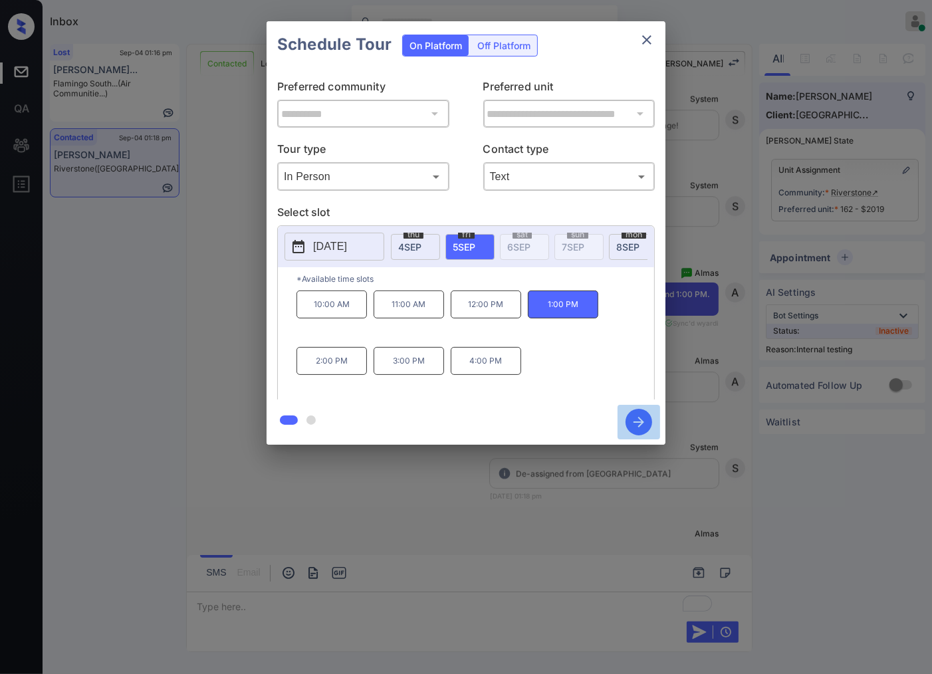
click at [629, 413] on icon "button" at bounding box center [639, 422] width 27 height 27
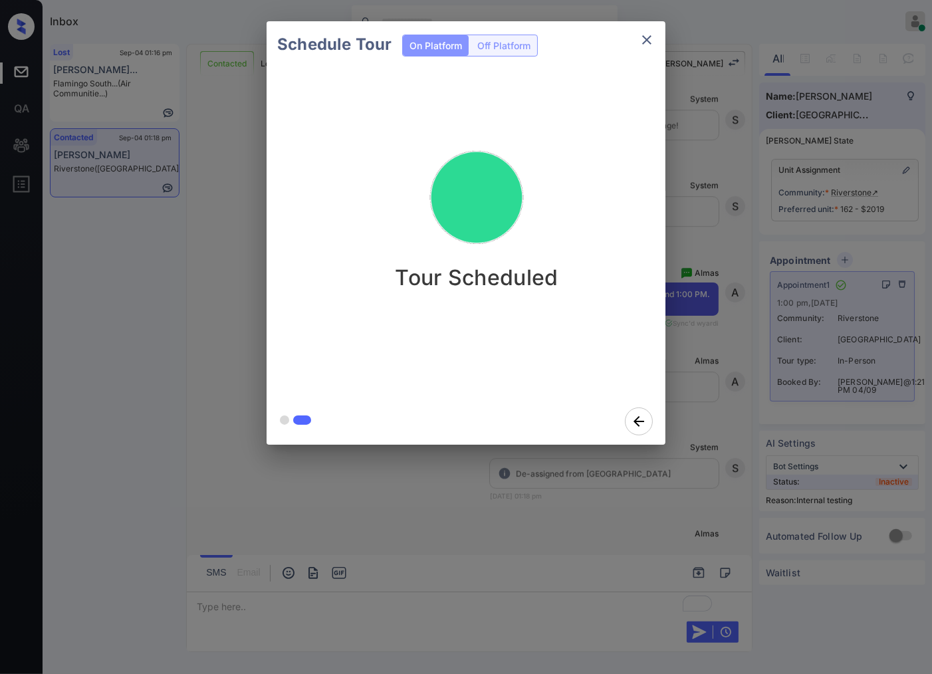
click at [769, 303] on div "Schedule Tour On Platform Off Platform Tour Scheduled" at bounding box center [466, 233] width 932 height 466
